Goal: Task Accomplishment & Management: Use online tool/utility

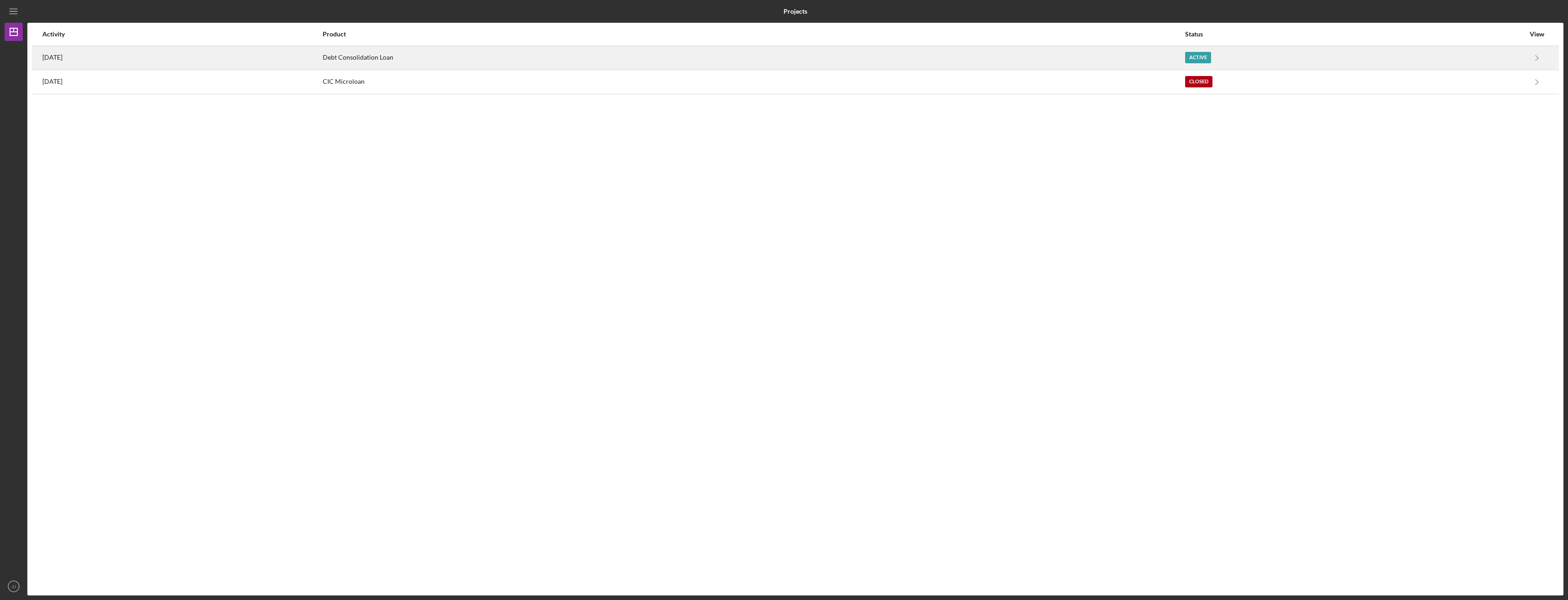
click at [436, 62] on div "Debt Consolidation Loan" at bounding box center [753, 58] width 861 height 23
